Goal: Task Accomplishment & Management: Complete application form

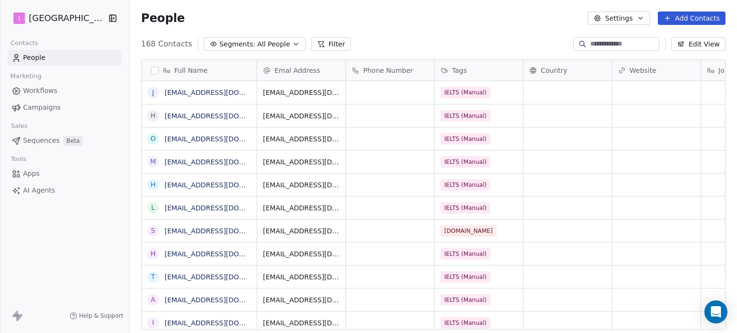
scroll to position [286, 599]
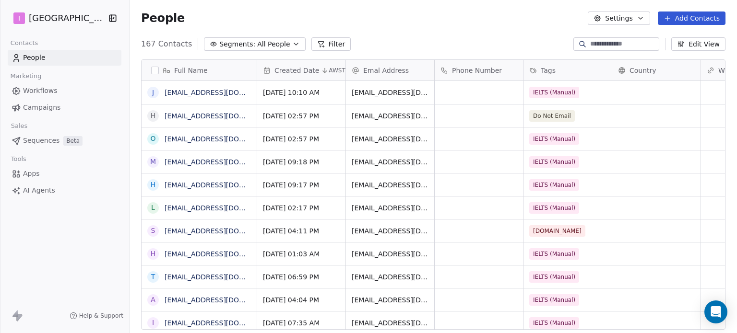
scroll to position [286, 599]
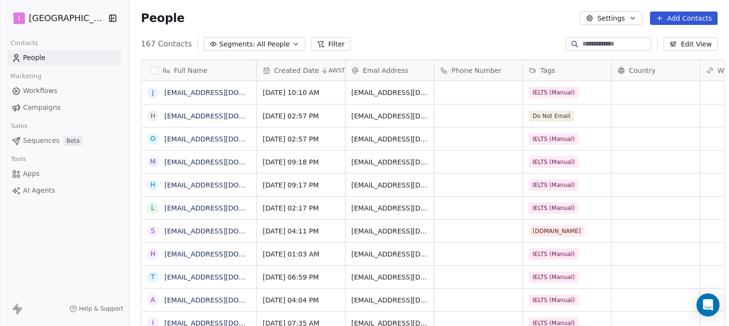
click at [679, 17] on button "Add Contacts" at bounding box center [684, 18] width 68 height 13
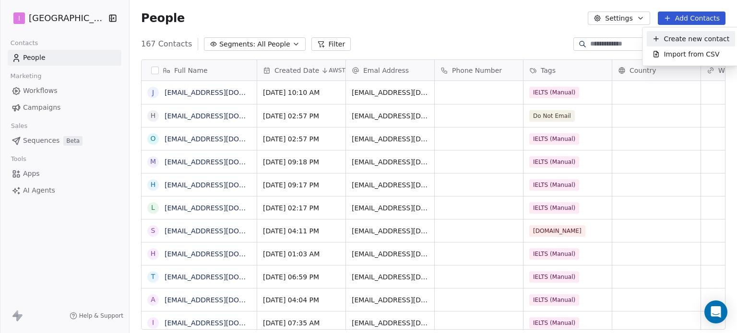
click at [683, 38] on span "Create new contact" at bounding box center [696, 39] width 66 height 10
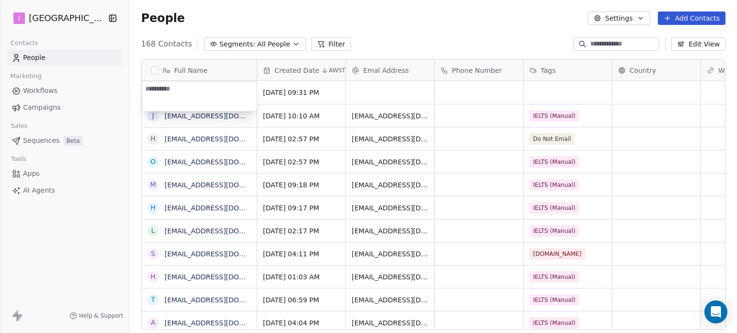
type textarea "**********"
drag, startPoint x: 372, startPoint y: 26, endPoint x: 315, endPoint y: 79, distance: 77.7
click at [373, 26] on html "I IELTS University Contacts People Marketing Workflows Campaigns Sales Sequence…" at bounding box center [368, 166] width 737 height 333
click at [515, 33] on div "People Settings Add Contacts" at bounding box center [432, 18] width 607 height 36
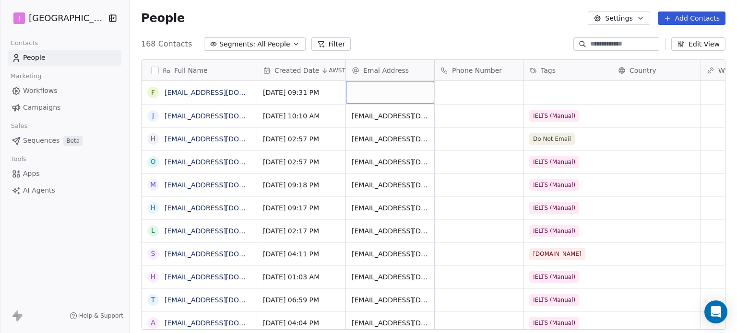
click at [380, 91] on div "grid" at bounding box center [390, 92] width 88 height 23
click at [380, 91] on input "email" at bounding box center [390, 92] width 84 height 19
type input "**********"
click at [562, 90] on html "I IELTS University Contacts People Marketing Workflows Campaigns Sales Sequence…" at bounding box center [368, 166] width 737 height 333
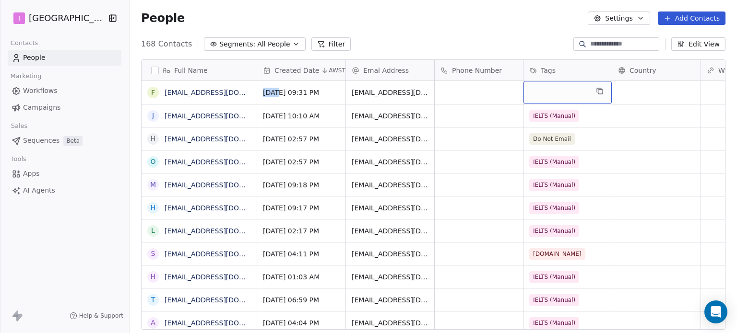
click at [562, 90] on div "grid" at bounding box center [567, 92] width 88 height 23
click at [583, 90] on div "grid" at bounding box center [567, 92] width 88 height 23
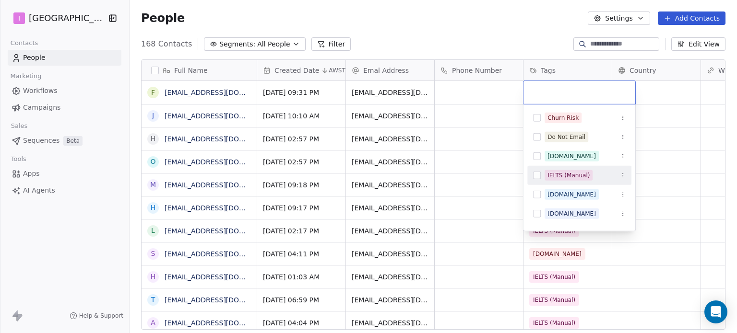
click at [573, 175] on div "IELTS (Manual)" at bounding box center [568, 175] width 42 height 9
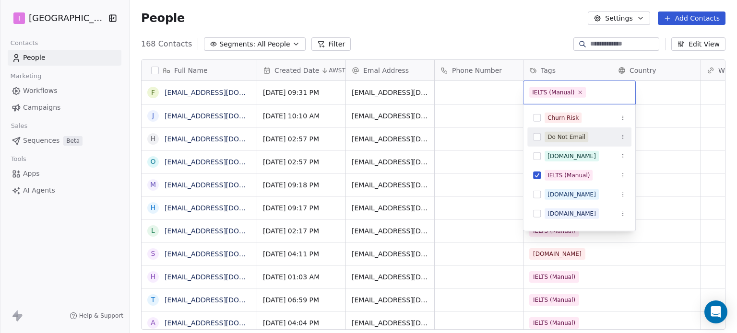
click at [443, 33] on html "I IELTS University Contacts People Marketing Workflows Campaigns Sales Sequence…" at bounding box center [368, 166] width 737 height 333
